Goal: Register for event/course

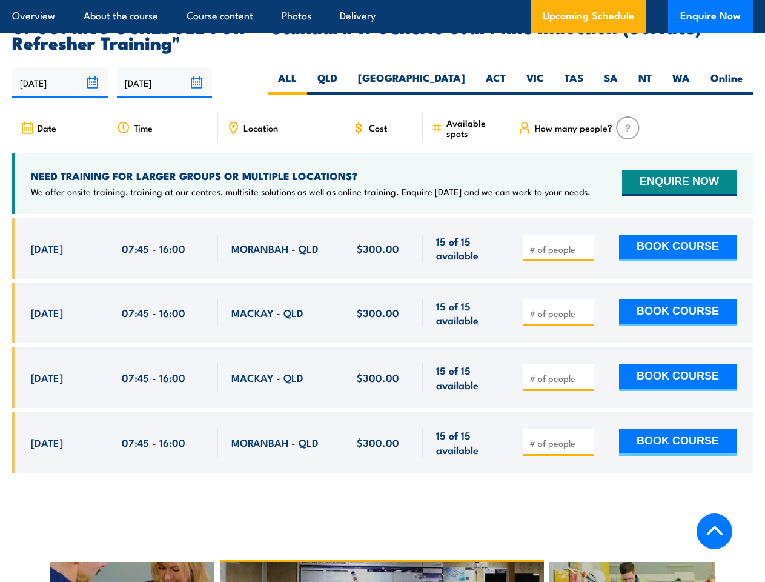
click at [382, 0] on article "Overview About the course Course content Photos Delivery Upcoming Schedule Enqu…" at bounding box center [382, 16] width 741 height 33
click at [60, 67] on input "[DATE]" at bounding box center [60, 82] width 96 height 31
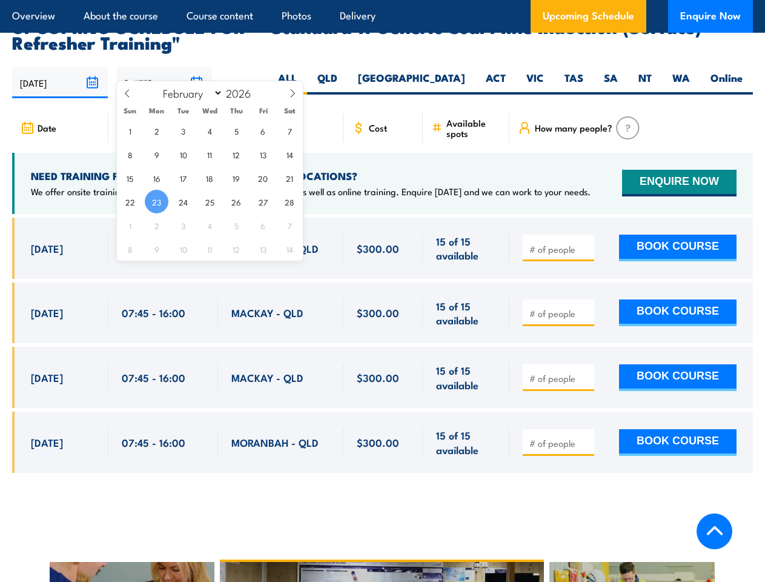
click at [165, 67] on input "[DATE]" at bounding box center [165, 82] width 96 height 31
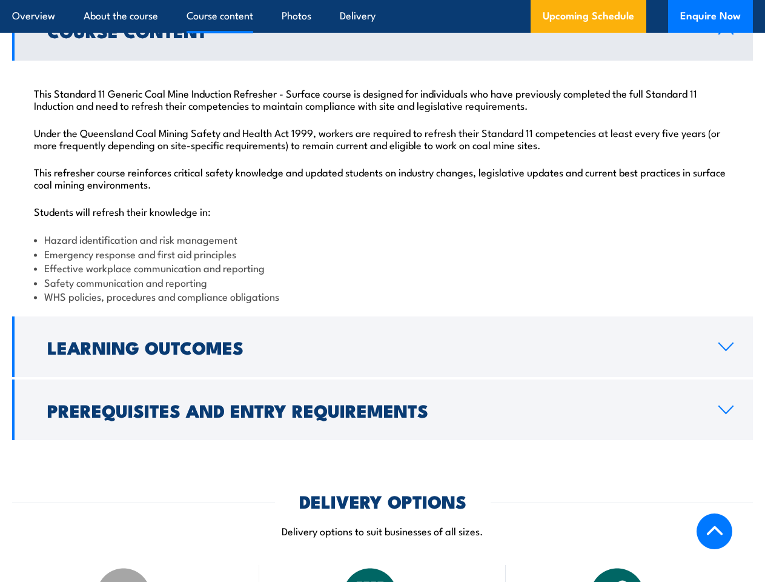
scroll to position [1291, 0]
click at [382, 0] on article "Overview About the course Course content Photos Delivery Upcoming Schedule Enqu…" at bounding box center [382, 16] width 741 height 33
click at [382, 347] on h2 "Learning Outcomes" at bounding box center [373, 347] width 652 height 16
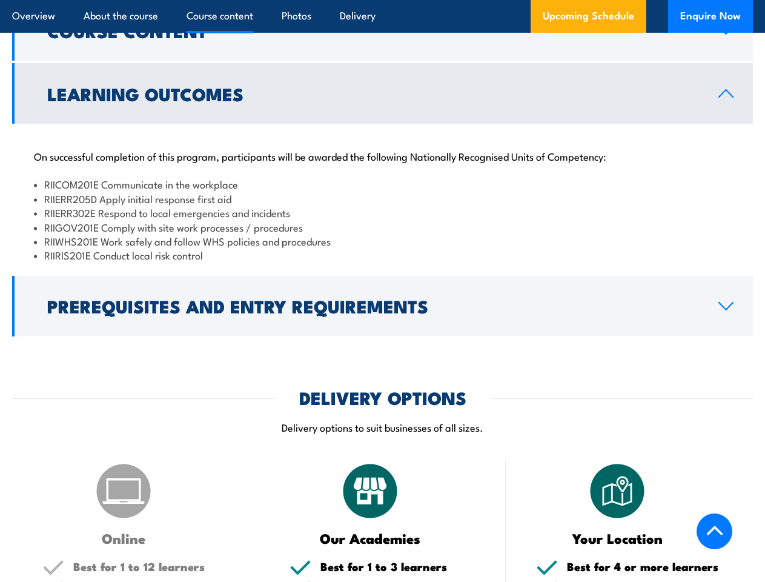
click at [382, 410] on div "COURSES > Emergency Response & Rescue Training Standard 11 Generic Coal Mine In…" at bounding box center [382, 473] width 765 height 3473
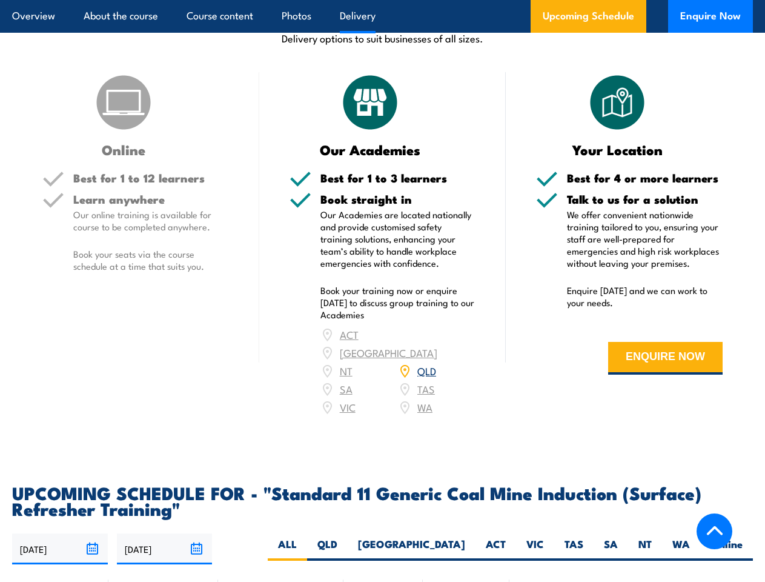
click at [382, 0] on article "Overview About the course Course content Photos Delivery Upcoming Schedule Enqu…" at bounding box center [382, 16] width 741 height 33
click at [60, 533] on input "[DATE]" at bounding box center [60, 548] width 96 height 31
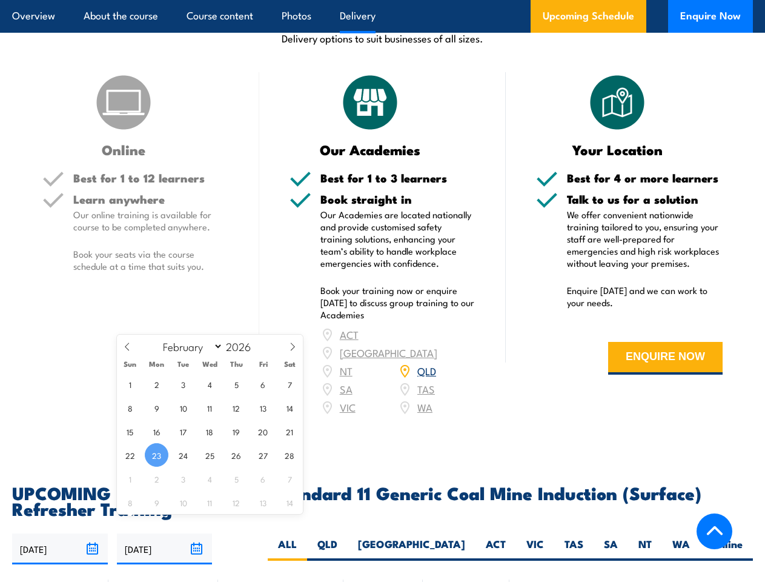
click at [165, 533] on input "[DATE]" at bounding box center [165, 548] width 96 height 31
